Goal: Information Seeking & Learning: Learn about a topic

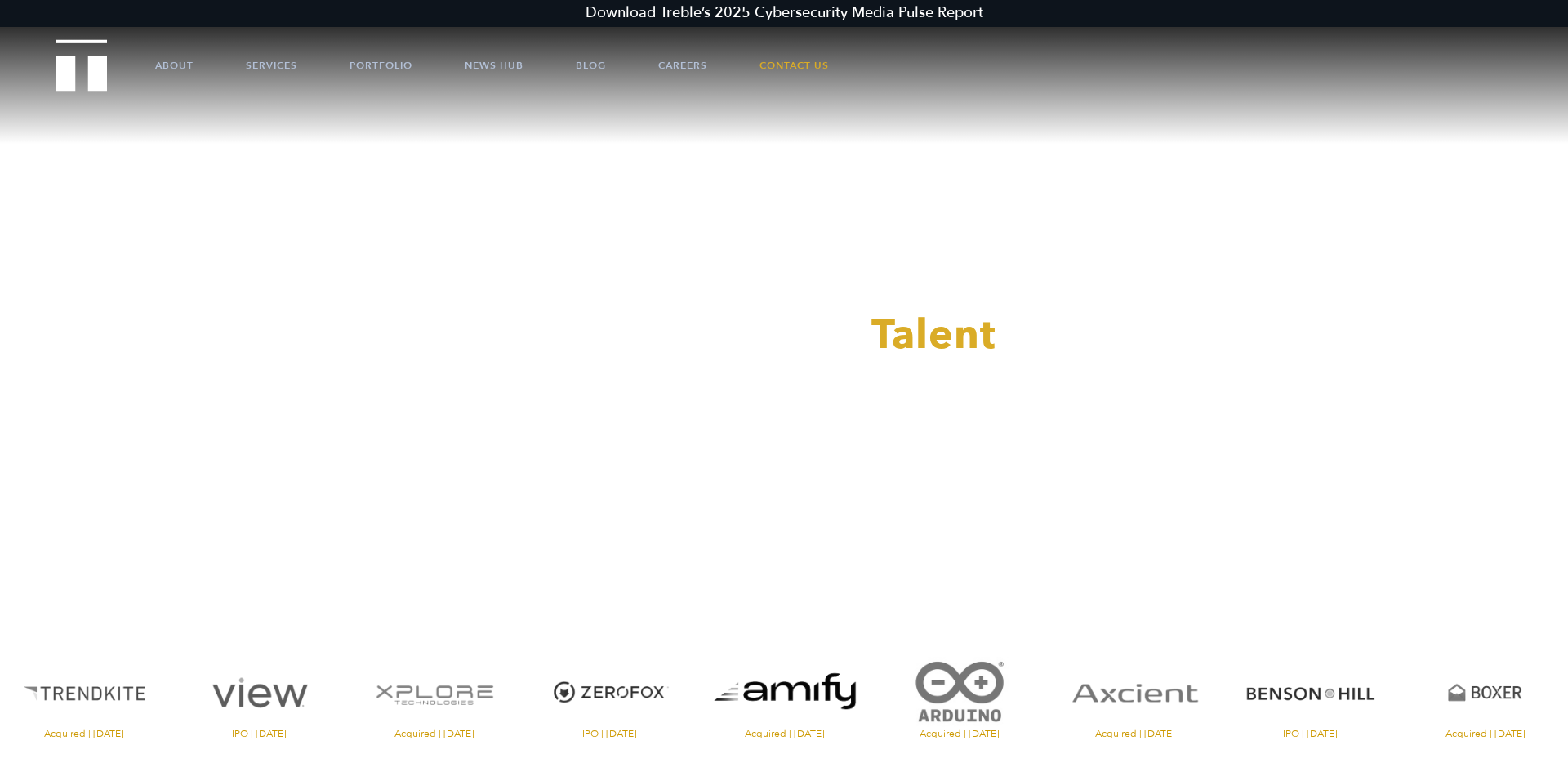
click at [593, 67] on div at bounding box center [784, 381] width 1568 height 763
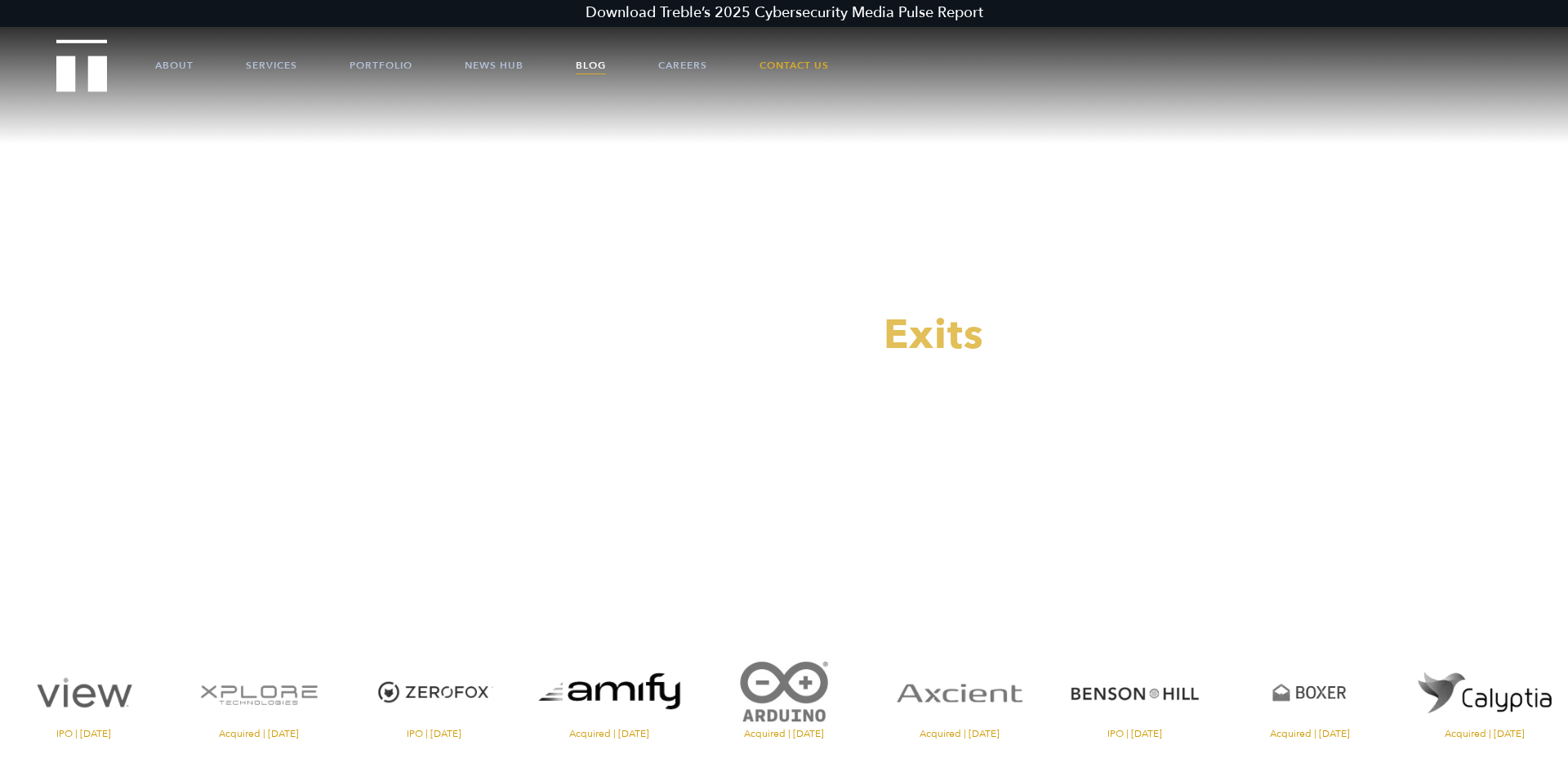
click at [597, 64] on link "Blog" at bounding box center [590, 64] width 30 height 49
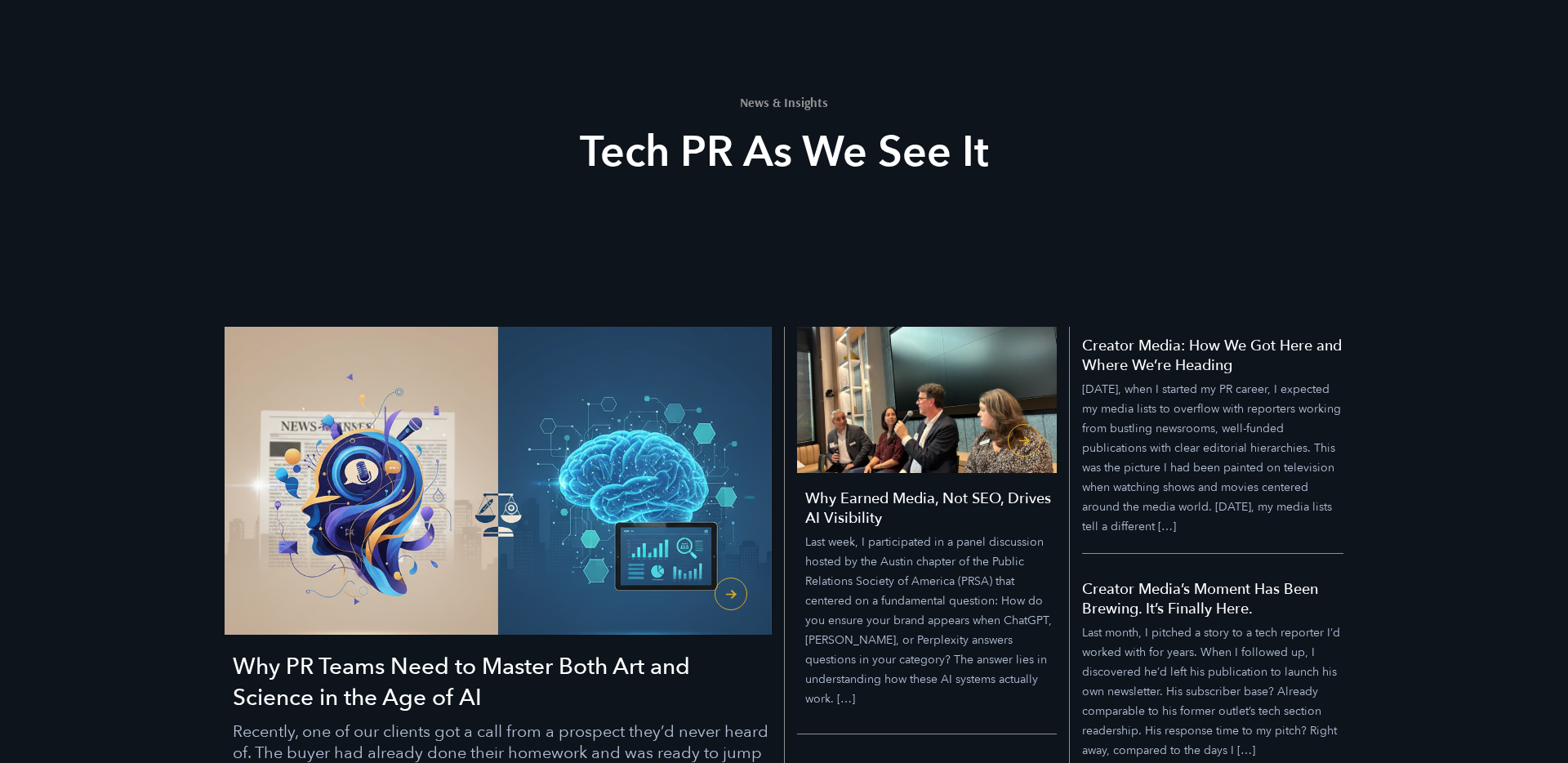
scroll to position [196, 0]
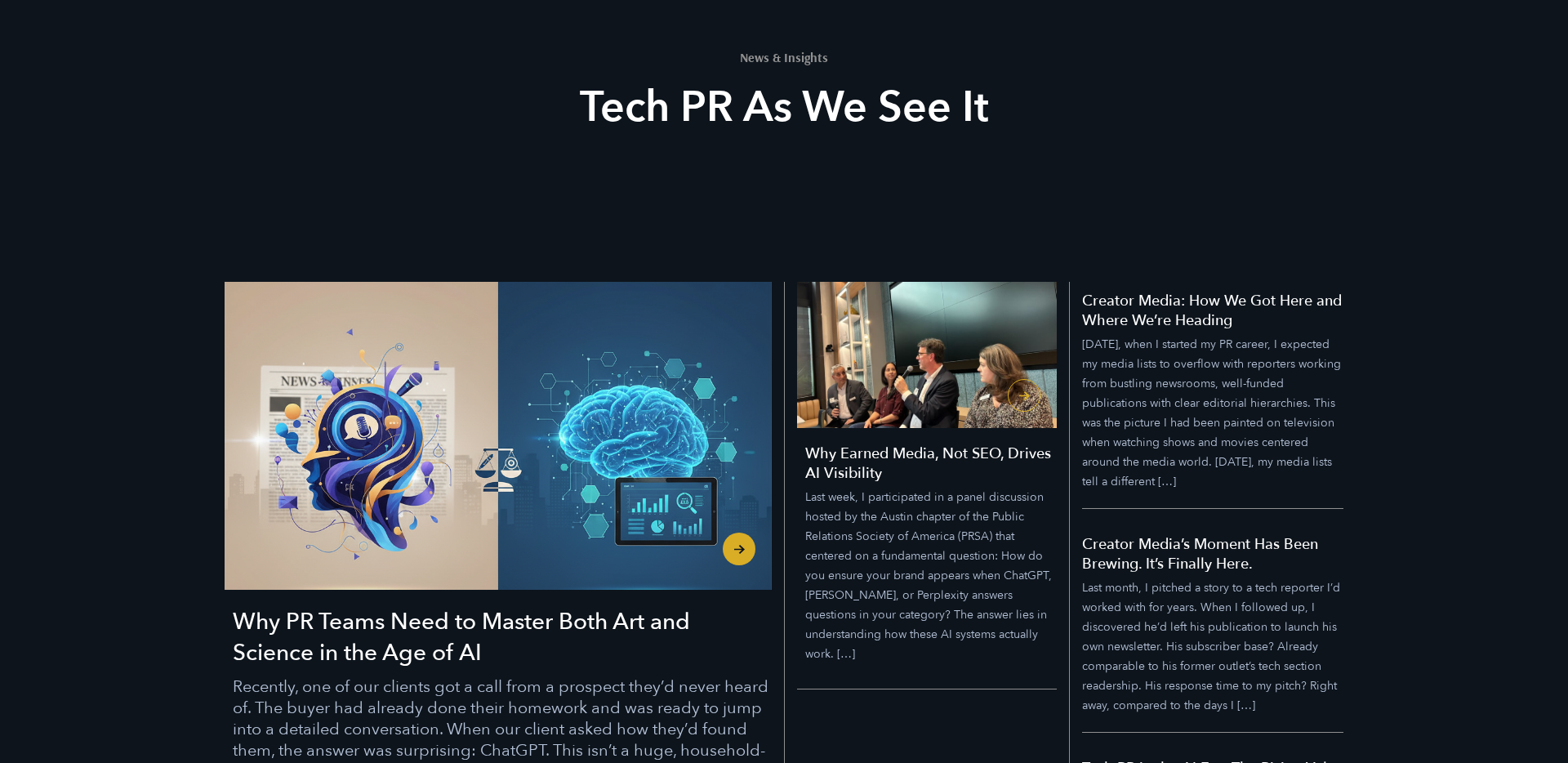
click at [447, 638] on h3 "Why PR Teams Need to Master Both Art and Science in the Age of AI" at bounding box center [502, 637] width 539 height 63
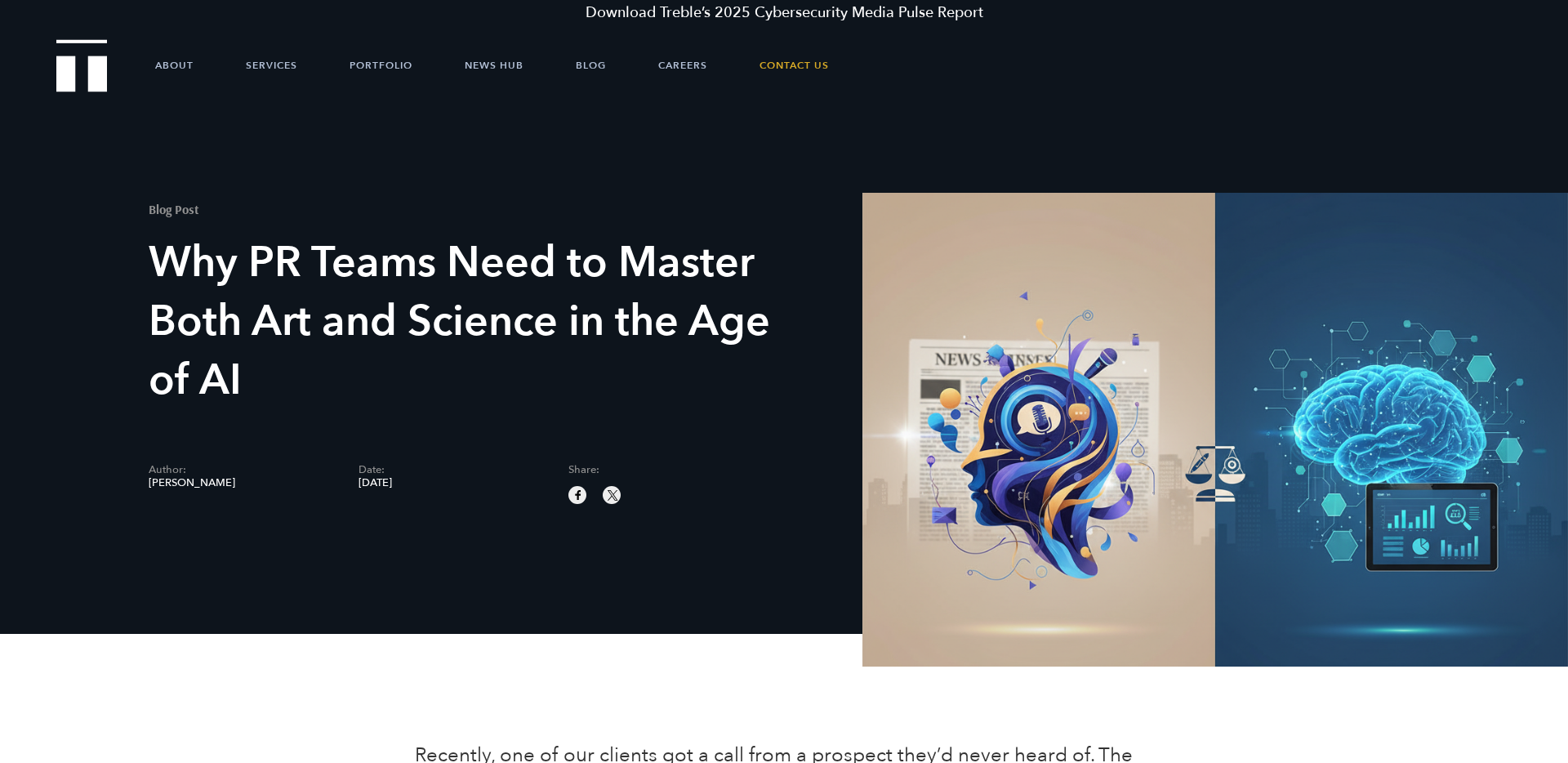
scroll to position [1, 0]
